Goal: Task Accomplishment & Management: Manage account settings

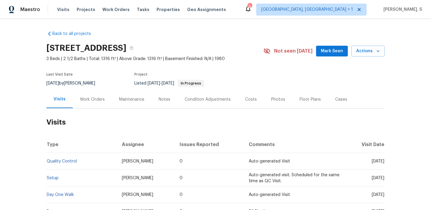
click at [107, 98] on div "Work Orders" at bounding box center [92, 100] width 39 height 18
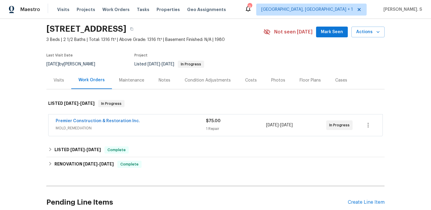
scroll to position [59, 0]
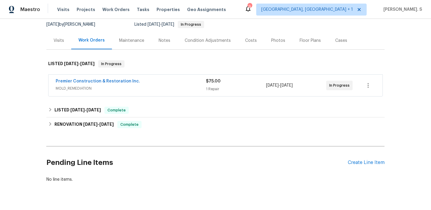
click at [117, 90] on span "MOLD_REMEDIATION" at bounding box center [131, 89] width 150 height 6
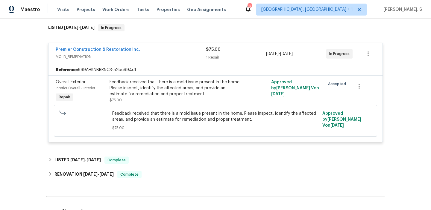
scroll to position [157, 0]
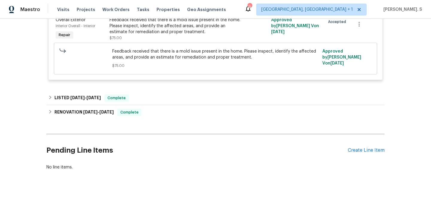
click at [378, 155] on div "Pending Line Items Create Line Item" at bounding box center [215, 151] width 338 height 28
click at [370, 149] on div "Create Line Item" at bounding box center [365, 151] width 37 height 6
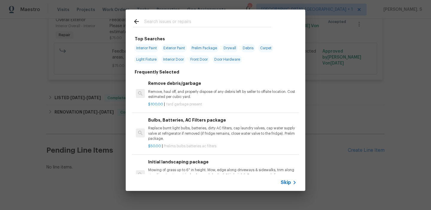
click at [207, 135] on p "Replace burnt light bulbs, batteries, dirty AC filters, cap laundry valves, cap…" at bounding box center [222, 133] width 148 height 15
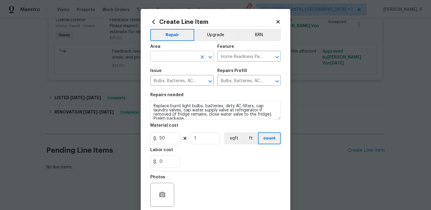
click at [209, 54] on icon "Open" at bounding box center [209, 57] width 7 height 7
click at [190, 72] on li "Back" at bounding box center [181, 70] width 63 height 10
click at [277, 57] on icon "Open" at bounding box center [276, 57] width 3 height 2
type input "Back"
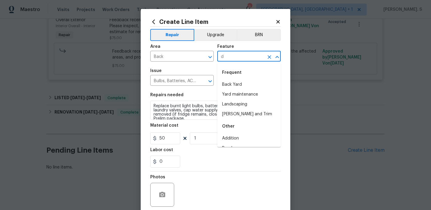
scroll to position [0, 0]
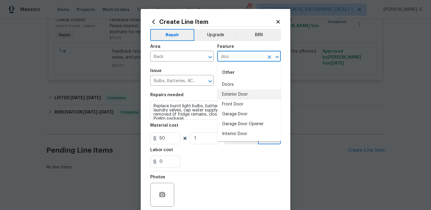
click at [231, 92] on li "Exterior Door" at bounding box center [248, 95] width 63 height 10
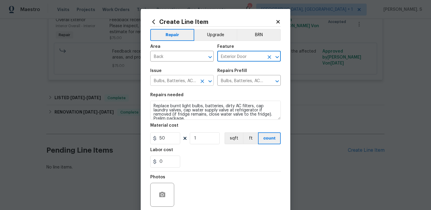
click at [212, 81] on icon "Open" at bounding box center [209, 81] width 7 height 7
type input "Exterior Door"
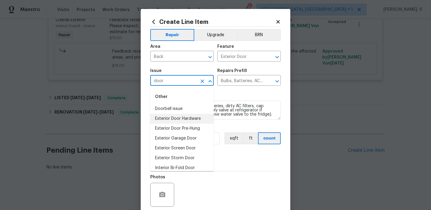
click at [173, 121] on li "Exterior Door Hardware" at bounding box center [181, 119] width 63 height 10
type input "Exterior Door Hardware"
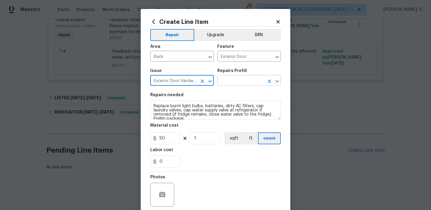
click at [278, 83] on icon "Open" at bounding box center [276, 81] width 7 height 7
type input "Exterior Door Hardware"
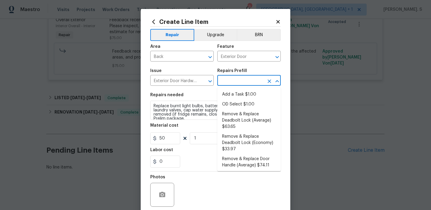
click at [253, 88] on ul "Add a Task $1.00 OD Select $1.00 Remove & Replace Deadbolt Lock (Average) $63.6…" at bounding box center [248, 129] width 63 height 84
click at [250, 92] on li "Add a Task $1.00" at bounding box center [248, 95] width 63 height 10
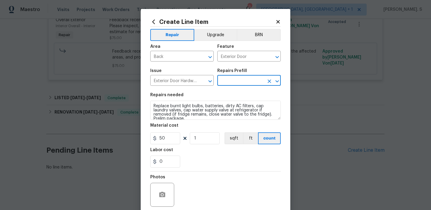
type input "Interior Door"
type input "Add a Task $1.00"
type textarea "HPM to detail"
type input "1"
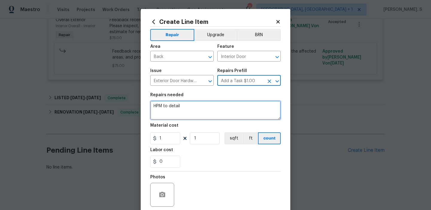
click at [212, 109] on textarea "HPM to detail" at bounding box center [215, 110] width 130 height 19
paste textarea "The sliding glass door to the back of the house will not lock. The door is clos…"
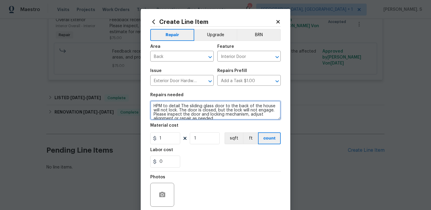
scroll to position [1, 0]
type textarea "HPM to detail The sliding glass door to the back of the house will not lock. Th…"
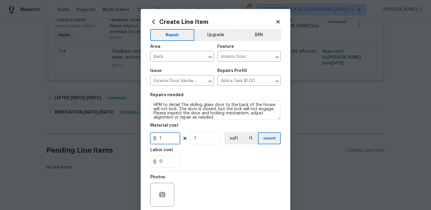
click at [169, 140] on input "1" at bounding box center [165, 138] width 30 height 12
type input "75"
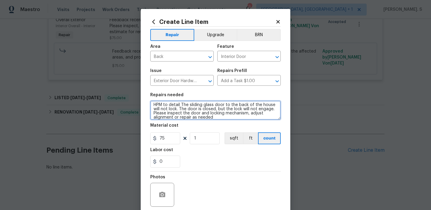
click at [182, 105] on textarea "HPM to detail The sliding glass door to the back of the house will not lock. Th…" at bounding box center [215, 110] width 130 height 19
drag, startPoint x: 181, startPoint y: 104, endPoint x: 108, endPoint y: 104, distance: 73.0
click at [108, 104] on div "Create Line Item Repair Upgrade BRN Area Back ​ Feature Interior Door ​ Issue E…" at bounding box center [215, 105] width 431 height 210
type textarea "The sliding glass door to the back of the house will not lock. The door is clos…"
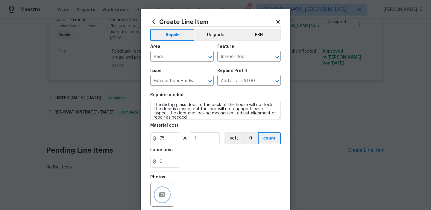
click at [159, 197] on icon "button" at bounding box center [162, 194] width 6 height 5
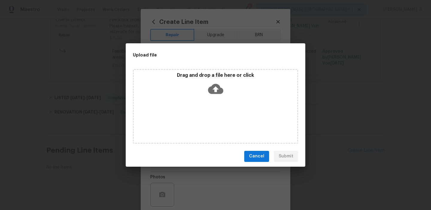
click at [211, 84] on icon at bounding box center [215, 88] width 15 height 15
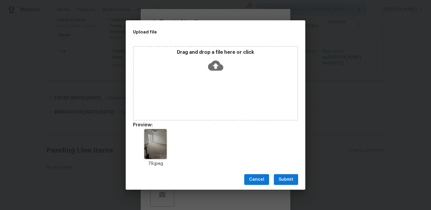
click at [284, 176] on span "Submit" at bounding box center [285, 179] width 15 height 7
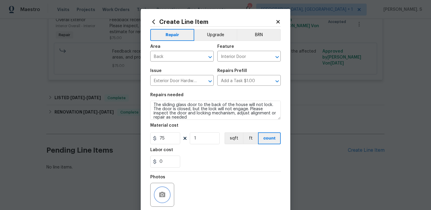
scroll to position [48, 0]
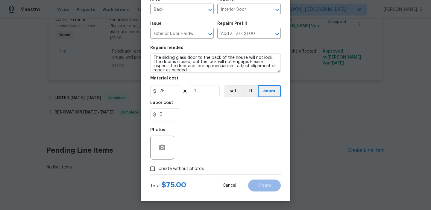
click at [187, 172] on label "Create without photos" at bounding box center [175, 168] width 57 height 11
click at [158, 172] on input "Create without photos" at bounding box center [152, 168] width 11 height 11
checkbox input "true"
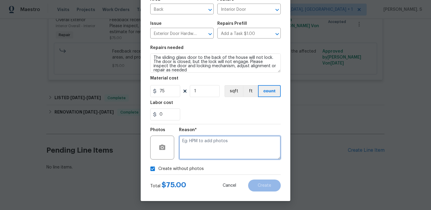
click at [231, 145] on textarea at bounding box center [230, 148] width 102 height 24
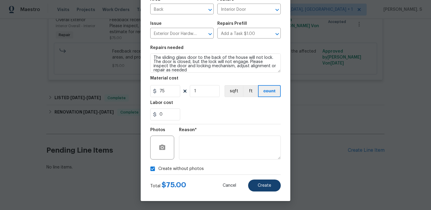
checkbox input "false"
click at [267, 185] on span "Create" at bounding box center [263, 186] width 13 height 4
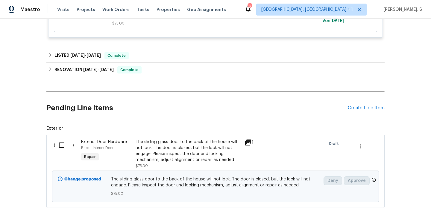
scroll to position [239, 0]
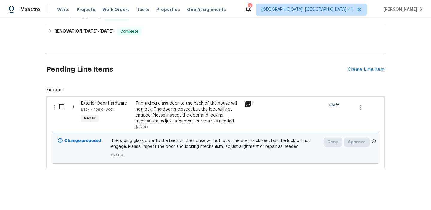
click at [63, 109] on input "checkbox" at bounding box center [63, 106] width 17 height 13
checkbox input "true"
click at [377, 195] on button "Create Work Order" at bounding box center [396, 195] width 49 height 11
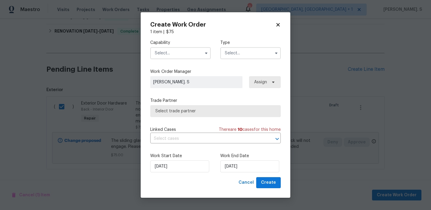
click at [157, 46] on div "Capability" at bounding box center [180, 49] width 60 height 19
click at [163, 61] on div "Capability Type" at bounding box center [215, 49] width 130 height 29
click at [164, 54] on input "text" at bounding box center [180, 53] width 60 height 12
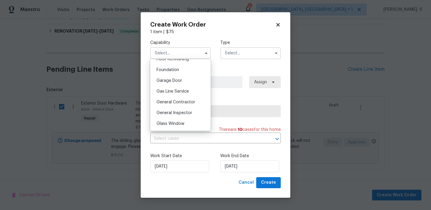
scroll to position [275, 0]
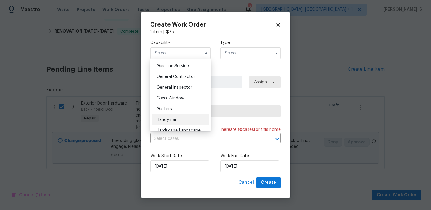
click at [174, 117] on div "Handyman" at bounding box center [180, 120] width 57 height 11
type input "Handyman"
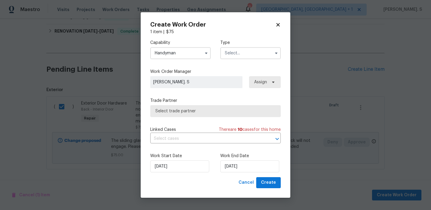
click at [250, 56] on input "text" at bounding box center [250, 53] width 60 height 12
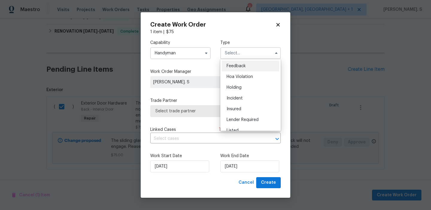
click at [250, 70] on div "Feedback" at bounding box center [250, 66] width 57 height 11
type input "Feedback"
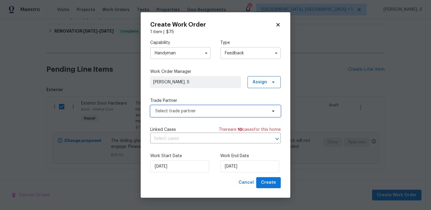
click at [216, 107] on span "Select trade partner" at bounding box center [215, 111] width 130 height 12
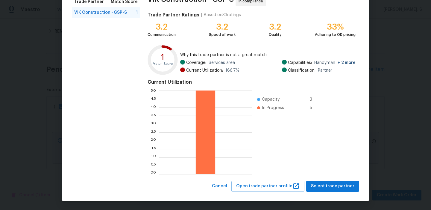
scroll to position [53, 0]
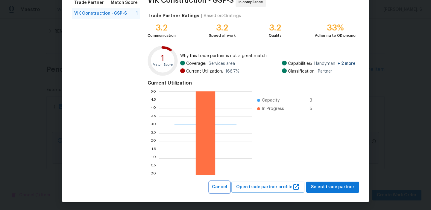
click at [222, 186] on span "Cancel" at bounding box center [219, 187] width 15 height 7
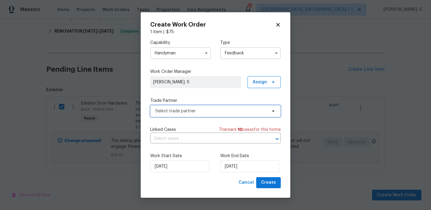
scroll to position [0, 0]
click at [187, 51] on input "Handyman" at bounding box center [180, 53] width 60 height 12
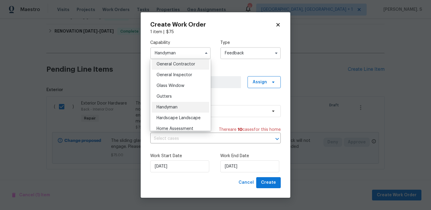
click at [183, 66] on span "General Contractor" at bounding box center [175, 64] width 39 height 4
type input "General Contractor"
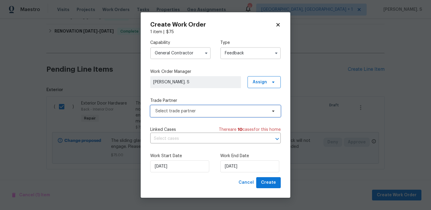
click at [232, 112] on span "Select trade partner" at bounding box center [211, 111] width 112 height 6
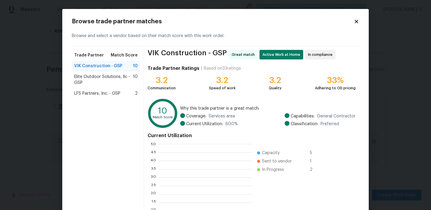
scroll to position [84, 93]
click at [113, 74] on span "Elite Outdoor Solutions, llc - GSP" at bounding box center [103, 80] width 59 height 12
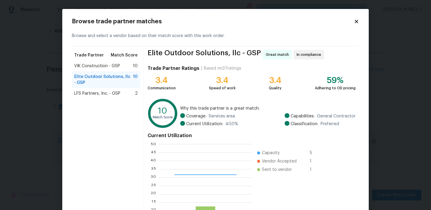
click at [113, 74] on span "Elite Outdoor Solutions, llc - GSP" at bounding box center [103, 80] width 59 height 12
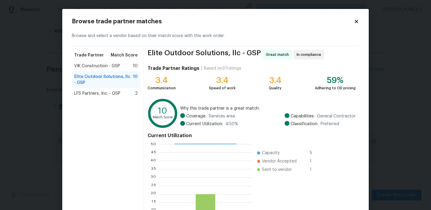
click at [114, 68] on span "VIK Construction - GSP" at bounding box center [97, 66] width 46 height 6
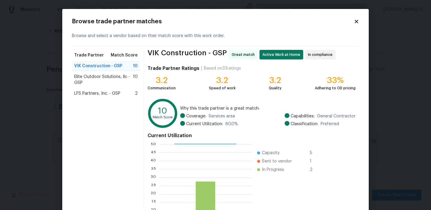
scroll to position [54, 0]
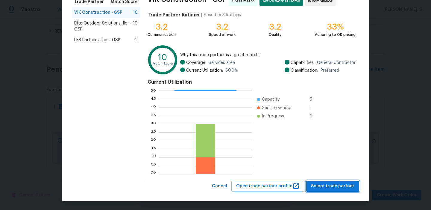
click at [324, 185] on span "Select trade partner" at bounding box center [332, 186] width 43 height 7
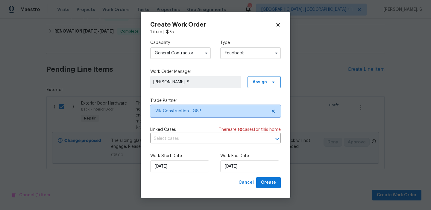
scroll to position [0, 0]
click at [185, 131] on div "Linked Cases There are 10 case s for this home" at bounding box center [215, 130] width 130 height 6
click at [185, 143] on input "text" at bounding box center [207, 138] width 114 height 9
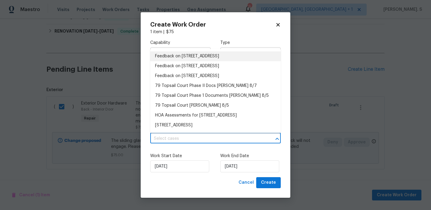
click at [173, 57] on li "Feedback on 79 Topsail Ct, Greenville, SC 29611" at bounding box center [215, 56] width 130 height 10
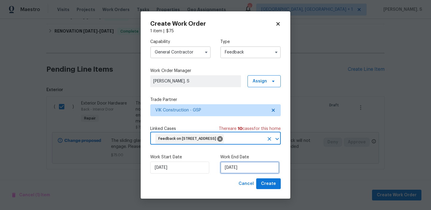
click at [228, 166] on input "[DATE]" at bounding box center [249, 168] width 59 height 12
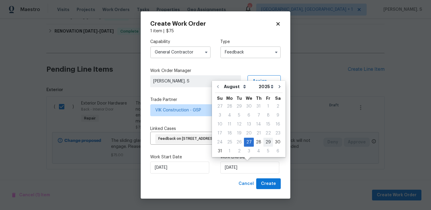
click at [267, 146] on div "29" at bounding box center [268, 142] width 10 height 8
type input "8/29/2025"
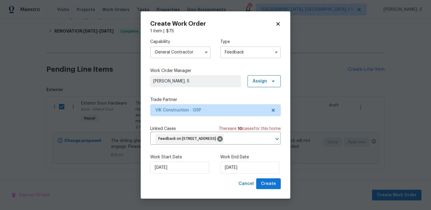
click at [267, 175] on div "Work Start Date 8/27/2025 Work End Date 8/29/2025" at bounding box center [215, 164] width 130 height 29
click at [267, 181] on span "Create" at bounding box center [268, 183] width 15 height 7
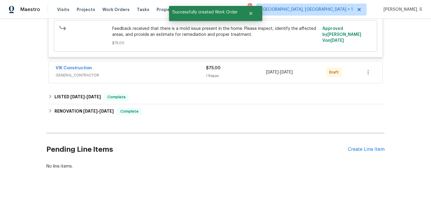
scroll to position [180, 0]
click at [80, 69] on link "VIK Construction" at bounding box center [74, 68] width 36 height 4
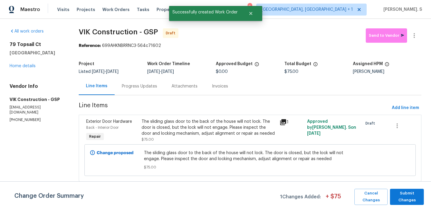
click at [148, 89] on div "Progress Updates" at bounding box center [140, 86] width 50 height 18
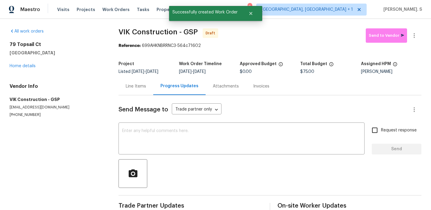
click at [132, 87] on div "Line Items" at bounding box center [136, 86] width 20 height 6
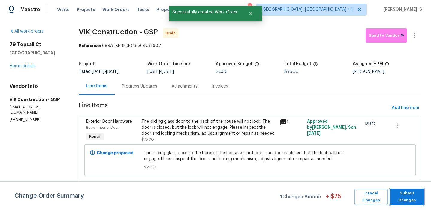
click at [402, 203] on span "Submit Changes" at bounding box center [407, 197] width 28 height 14
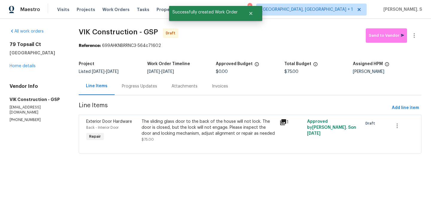
click at [157, 99] on section "VIK Construction - GSP Draft Send to Vendor Reference: 699AHKNBRRNC3-564c71602 …" at bounding box center [250, 94] width 342 height 132
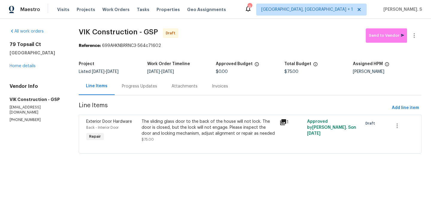
click at [156, 93] on div "Progress Updates" at bounding box center [140, 86] width 50 height 18
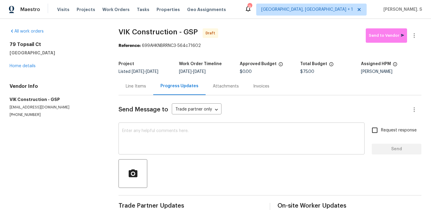
click at [179, 145] on textarea at bounding box center [241, 139] width 239 height 21
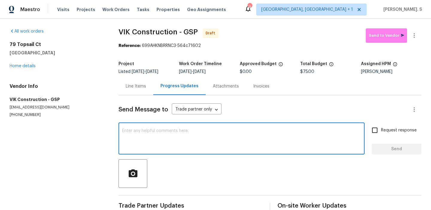
paste textarea "Hi, this is Glory with Opendoor. I’m confirming you received the WO for the pro…"
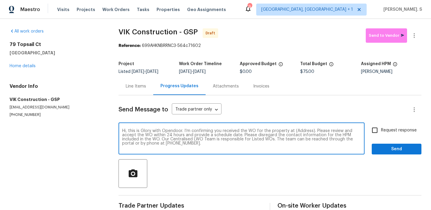
click at [297, 132] on textarea "Hi, this is Glory with Opendoor. I’m confirming you received the WO for the pro…" at bounding box center [241, 139] width 239 height 21
paste textarea "79 Topsail Ct, Greenville, SC 29611"
type textarea "Hi, this is Glory with Opendoor. I’m confirming you received the WO for the pro…"
click at [414, 37] on icon "button" at bounding box center [413, 35] width 1 height 5
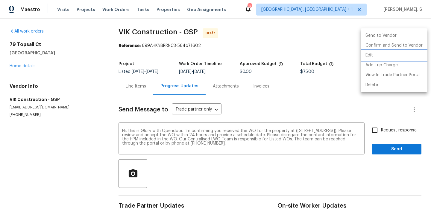
click at [376, 56] on li "Edit" at bounding box center [393, 56] width 67 height 10
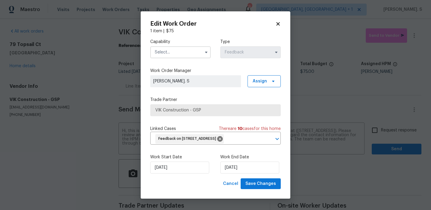
click at [190, 55] on input "text" at bounding box center [180, 52] width 60 height 12
click at [185, 58] on div "Capability Type Feedback" at bounding box center [215, 48] width 130 height 29
click at [185, 56] on input "text" at bounding box center [180, 52] width 60 height 12
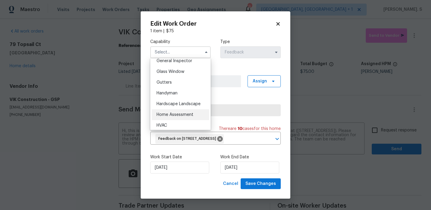
scroll to position [309, 0]
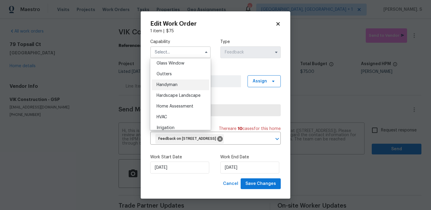
click at [180, 85] on div "Handyman" at bounding box center [180, 85] width 57 height 11
type input "Handyman"
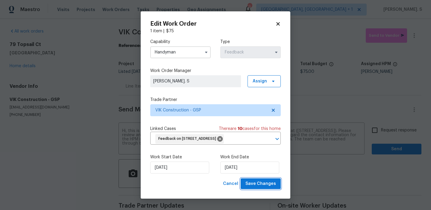
click at [258, 189] on button "Save Changes" at bounding box center [260, 184] width 40 height 11
click at [387, 131] on body "Maestro Visits Projects Work Orders Tasks Properties Geo Assignments 9 Albuquer…" at bounding box center [215, 105] width 431 height 210
click at [387, 131] on span "Request response" at bounding box center [399, 130] width 36 height 6
click at [381, 131] on input "Request response" at bounding box center [374, 130] width 13 height 13
checkbox input "true"
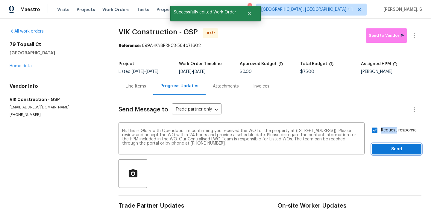
click at [387, 149] on span "Send" at bounding box center [396, 149] width 40 height 7
click at [414, 36] on icon "button" at bounding box center [413, 35] width 7 height 7
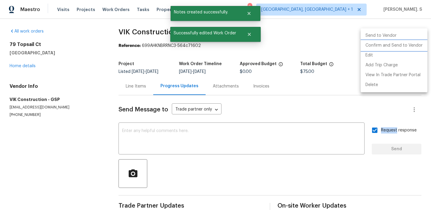
click at [413, 43] on li "Confirm and Send to Vendor" at bounding box center [393, 46] width 67 height 10
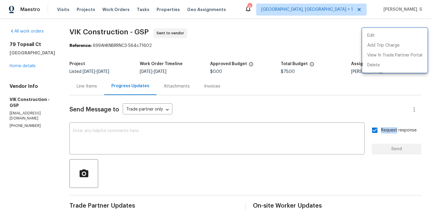
click at [130, 36] on div at bounding box center [215, 105] width 431 height 210
click at [130, 36] on div "Edit Add Trip Charge View In Trade Partner Portal Delete" at bounding box center [215, 105] width 431 height 210
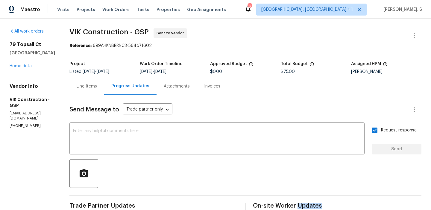
click at [130, 36] on span "VIK Construction - GSP Sent to vendor" at bounding box center [237, 35] width 337 height 14
copy span "VIK Construction - GSP"
drag, startPoint x: 106, startPoint y: 45, endPoint x: 198, endPoint y: 45, distance: 91.8
click at [198, 45] on div "Reference: 699AHKNBRRNC3-564c71602" at bounding box center [245, 46] width 352 height 6
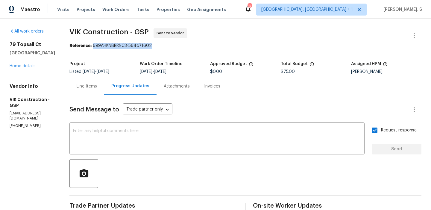
copy div "699AHKNBRRNC3-564c71602"
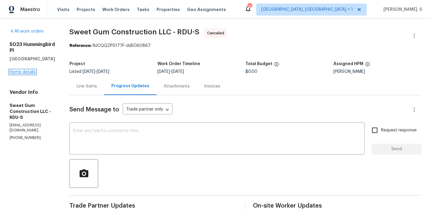
click at [34, 70] on link "Home details" at bounding box center [23, 72] width 26 height 4
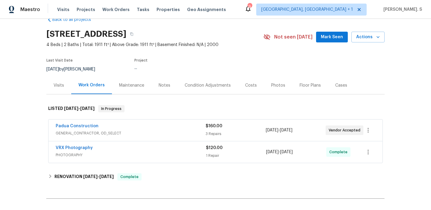
scroll to position [33, 0]
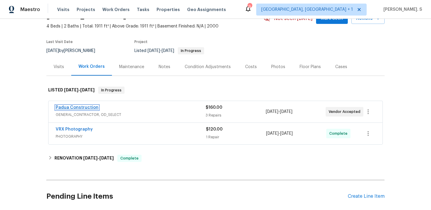
click at [73, 107] on link "Padua Construction" at bounding box center [77, 108] width 43 height 4
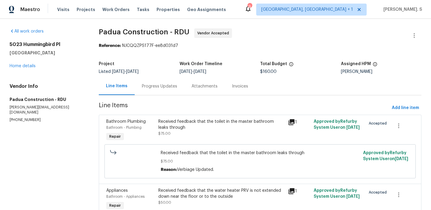
click at [170, 85] on div "Progress Updates" at bounding box center [159, 86] width 35 height 6
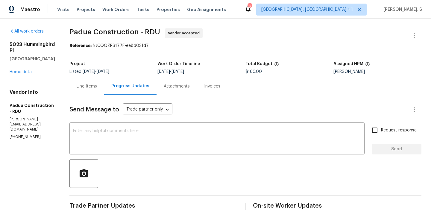
click at [79, 94] on div "Line Items" at bounding box center [86, 86] width 35 height 18
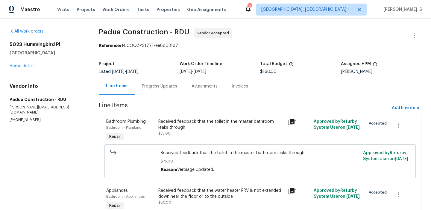
click at [164, 87] on div "Progress Updates" at bounding box center [159, 86] width 35 height 6
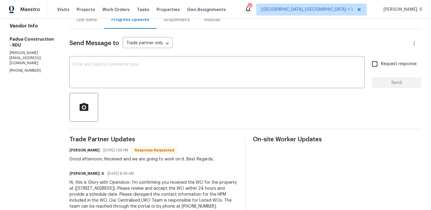
scroll to position [83, 0]
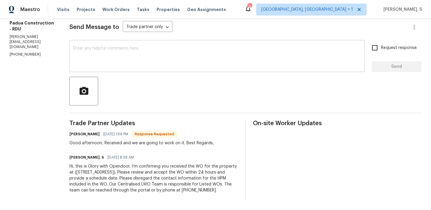
click at [179, 59] on textarea at bounding box center [217, 56] width 288 height 21
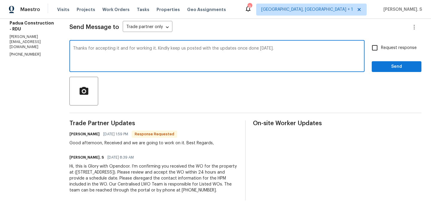
click at [0, 0] on div "Ignore" at bounding box center [0, 0] width 0 height 0
type textarea "Thanks for accepting it and for working it. Kindly keep us posted with the upda…"
click at [149, 82] on div at bounding box center [245, 91] width 352 height 29
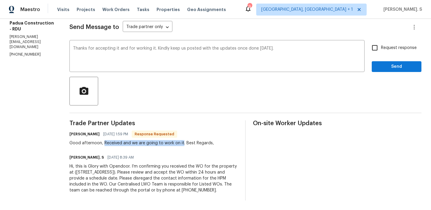
drag, startPoint x: 94, startPoint y: 142, endPoint x: 173, endPoint y: 141, distance: 78.9
click at [173, 141] on div "Good afternoon, Received and we are going to work on it. Best Regards," at bounding box center [141, 143] width 144 height 6
copy div "Received and we are going to work on it"
click at [381, 50] on span "Request response" at bounding box center [399, 48] width 36 height 6
click at [381, 50] on input "Request response" at bounding box center [374, 48] width 13 height 13
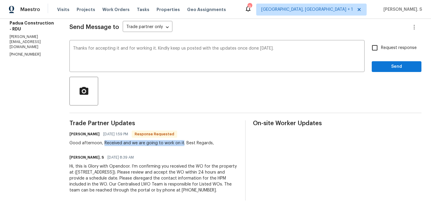
checkbox input "true"
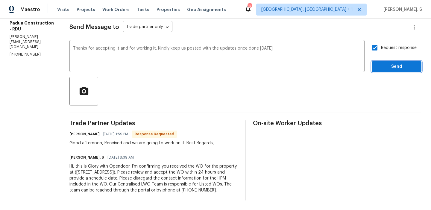
click at [379, 64] on span "Send" at bounding box center [396, 66] width 40 height 7
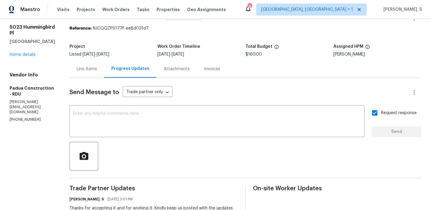
scroll to position [0, 0]
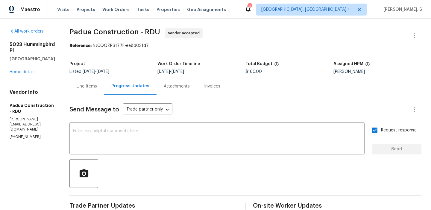
click at [87, 94] on div "Line Items" at bounding box center [86, 86] width 35 height 18
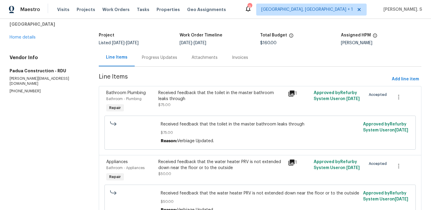
scroll to position [35, 0]
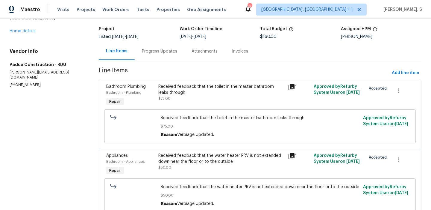
click at [208, 91] on div "Received feedback that the toilet in the master bathroom leaks through" at bounding box center [221, 90] width 126 height 12
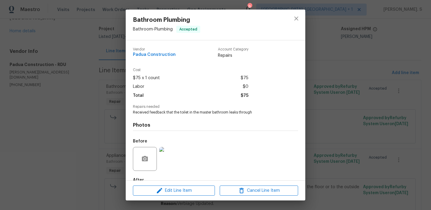
scroll to position [35, 0]
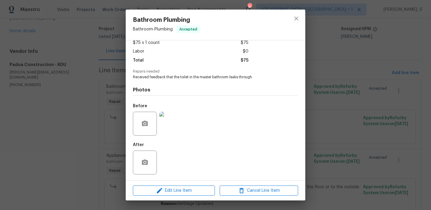
click at [293, 25] on div at bounding box center [296, 25] width 18 height 30
click at [298, 11] on div at bounding box center [296, 25] width 18 height 30
click at [298, 19] on icon "close" at bounding box center [295, 18] width 7 height 7
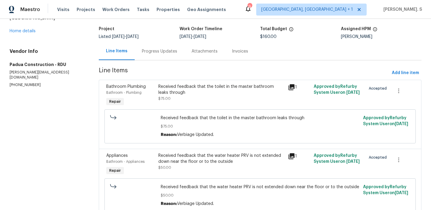
scroll to position [130, 0]
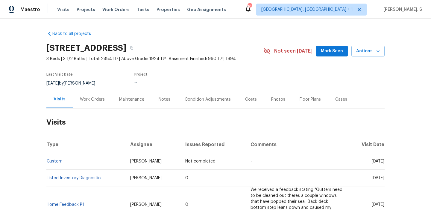
click at [91, 91] on div "Work Orders" at bounding box center [92, 100] width 39 height 18
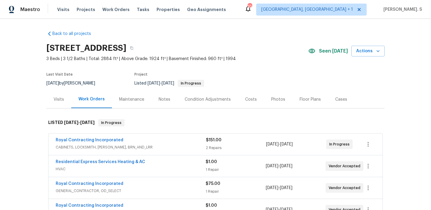
scroll to position [29, 0]
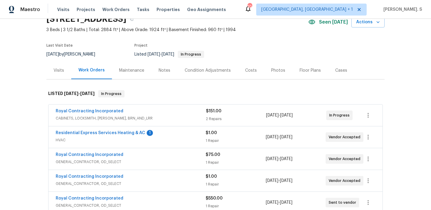
click at [115, 136] on div "Residential Express Services Heating & AC 1" at bounding box center [131, 133] width 150 height 7
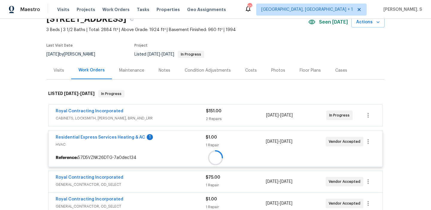
click at [116, 132] on div "Residential Express Services Heating & AC 1 HVAC $1.00 1 Repair [DATE] - [DATE]…" at bounding box center [215, 142] width 334 height 22
click at [113, 144] on span "HVAC" at bounding box center [131, 145] width 150 height 6
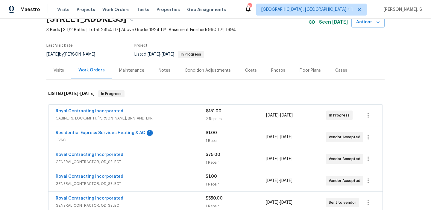
click at [114, 137] on div "Residential Express Services Heating & AC 1" at bounding box center [131, 133] width 150 height 7
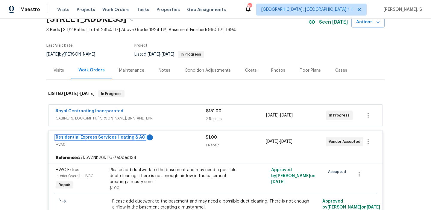
click at [109, 138] on link "Residential Express Services Heating & AC" at bounding box center [100, 137] width 89 height 4
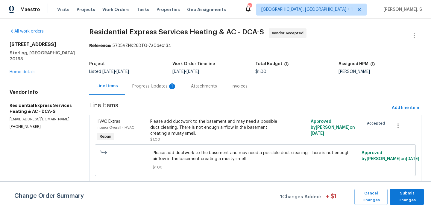
click at [161, 87] on div "Progress Updates 1" at bounding box center [154, 86] width 44 height 6
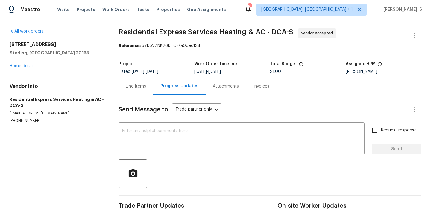
click at [33, 62] on div "[STREET_ADDRESS] Home details" at bounding box center [57, 56] width 94 height 28
click at [30, 66] on link "Home details" at bounding box center [23, 66] width 26 height 4
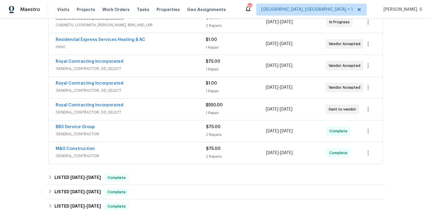
scroll to position [164, 0]
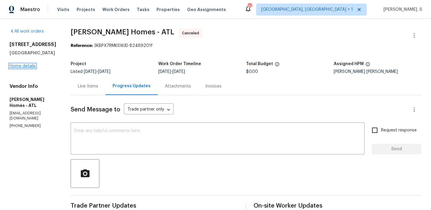
click at [30, 68] on link "Home details" at bounding box center [23, 66] width 26 height 4
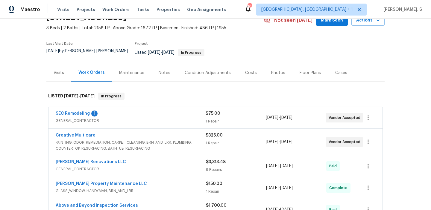
scroll to position [33, 0]
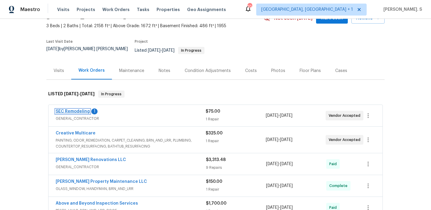
click at [70, 109] on link "SEC Remodeling" at bounding box center [73, 111] width 34 height 4
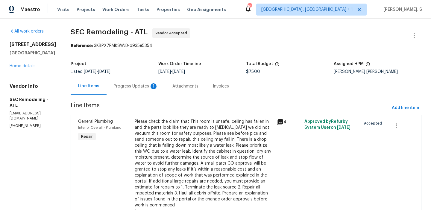
click at [120, 85] on div "Progress Updates 1" at bounding box center [136, 86] width 44 height 6
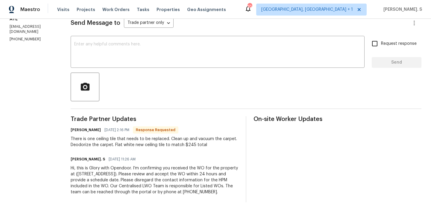
scroll to position [89, 0]
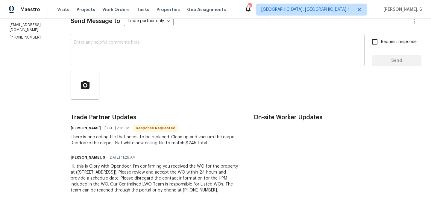
click at [145, 46] on textarea at bounding box center [217, 50] width 286 height 21
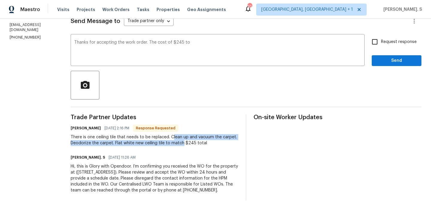
drag, startPoint x: 170, startPoint y: 137, endPoint x: 181, endPoint y: 142, distance: 11.8
click at [181, 142] on div "There is one ceiling tile that needs to be replaced. Clean up and vacuum the ca…" at bounding box center [155, 140] width 168 height 12
copy div "lean up and vacuum the carpet. Deodorize the carpet. Flat white new ceiling til…"
click at [195, 43] on textarea "Thanks for accepting the work order. The cost of $245 to" at bounding box center [217, 50] width 286 height 21
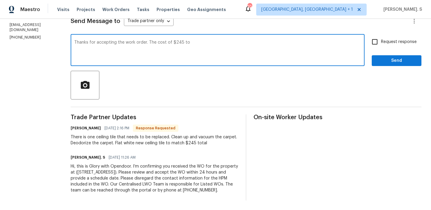
paste textarea "lean up and vacuum the carpet. Deodorize the carpet. Flat white new ceiling til…"
click at [186, 42] on textarea "Thanks for accepting the work order. The cost of $245 to lean up and vacuum the…" at bounding box center [217, 50] width 286 height 21
click at [217, 47] on textarea "Thanks for accepting the work order. The cost of $245 to clean up and vacuum th…" at bounding box center [217, 50] width 286 height 21
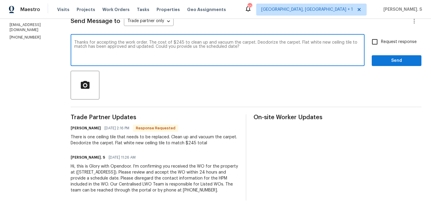
click at [0, 0] on div "is" at bounding box center [0, 0] width 0 height 0
click at [0, 0] on div "Deodorise" at bounding box center [0, 0] width 0 height 0
click at [165, 42] on textarea "Thanks for accepting the work order. The cost is $245 to clean up and vacuum th…" at bounding box center [217, 50] width 286 height 21
click at [248, 42] on textarea "Thanks for accepting the work order. The cost $245 to clean up and vacuum the c…" at bounding box center [217, 50] width 286 height 21
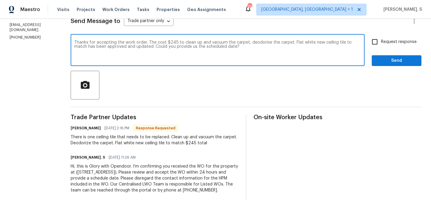
click at [290, 42] on textarea "Thanks for accepting the work order. The cost $245 to clean up and vacuum the c…" at bounding box center [217, 50] width 286 height 21
click at [305, 46] on textarea "Thanks for accepting the work order. The cost $245 to clean up and vacuum the c…" at bounding box center [217, 50] width 286 height 21
click at [0, 0] on span "is" at bounding box center [0, 0] width 0 height 0
type textarea "Thanks for accepting the work order. The cost of $245 to clean up and vacuum th…"
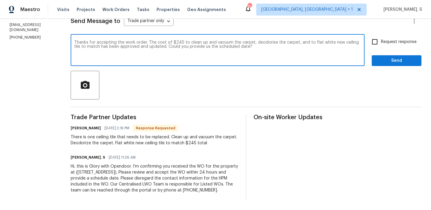
click at [397, 43] on span "Request response" at bounding box center [399, 42] width 36 height 6
click at [381, 43] on input "Request response" at bounding box center [374, 42] width 13 height 13
checkbox input "true"
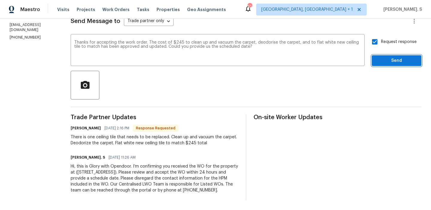
click at [382, 63] on span "Send" at bounding box center [396, 60] width 40 height 7
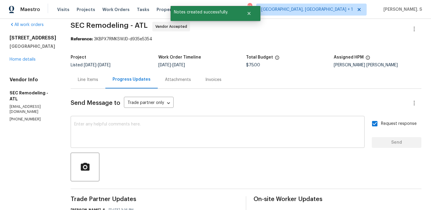
scroll to position [0, 0]
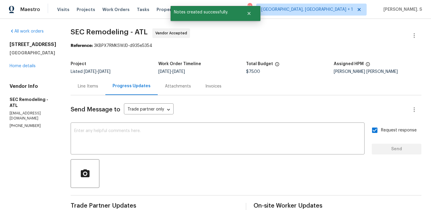
click at [87, 88] on div "Line Items" at bounding box center [88, 86] width 20 height 6
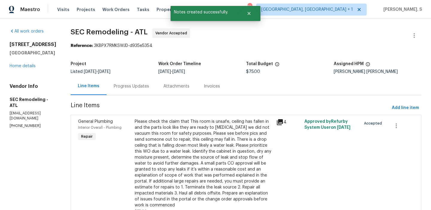
click at [200, 145] on div "Please check the claim that This room is unsafe, ceiling has fallen in and the …" at bounding box center [204, 164] width 138 height 90
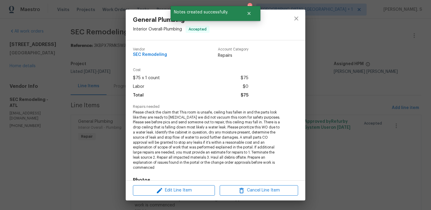
scroll to position [90, 0]
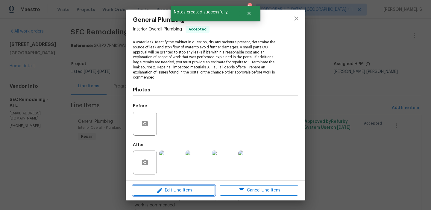
click at [192, 191] on span "Edit Line Item" at bounding box center [174, 190] width 78 height 7
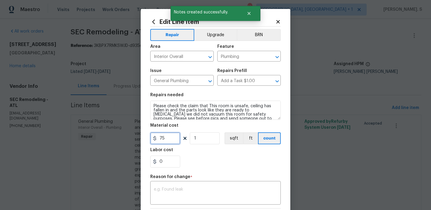
click at [171, 138] on input "75" at bounding box center [165, 138] width 30 height 12
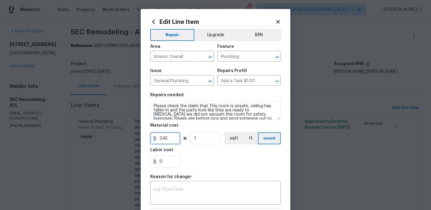
type input "245"
click at [242, 196] on textarea at bounding box center [215, 193] width 123 height 13
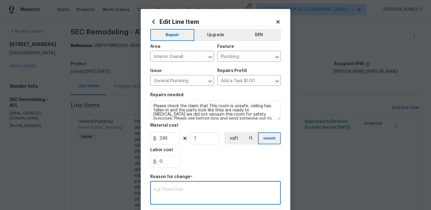
paste textarea "(GJ) Updated per vendor’s final cost."
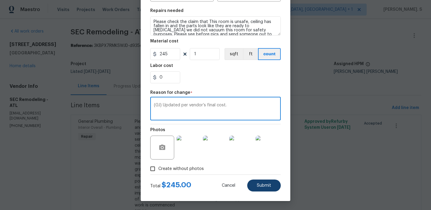
type textarea "(GJ) Updated per vendor’s final cost."
click at [273, 183] on button "Submit" at bounding box center [263, 186] width 33 height 12
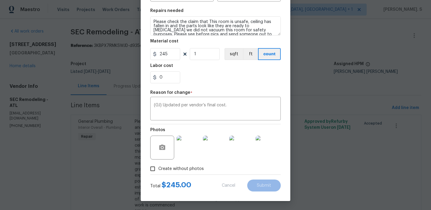
click at [374, 205] on body "Maestro Visits Projects Work Orders Tasks Properties Geo Assignments 10 Albuque…" at bounding box center [215, 105] width 431 height 210
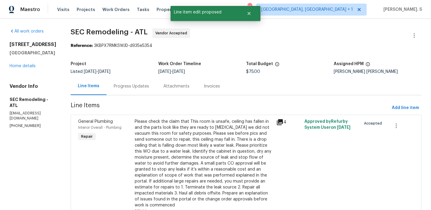
scroll to position [0, 0]
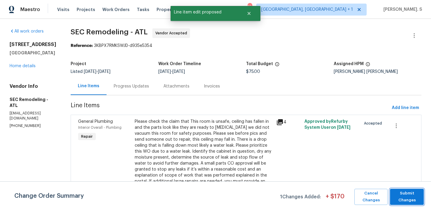
click at [393, 201] on span "Submit Changes" at bounding box center [407, 197] width 28 height 14
